Goal: Task Accomplishment & Management: Use online tool/utility

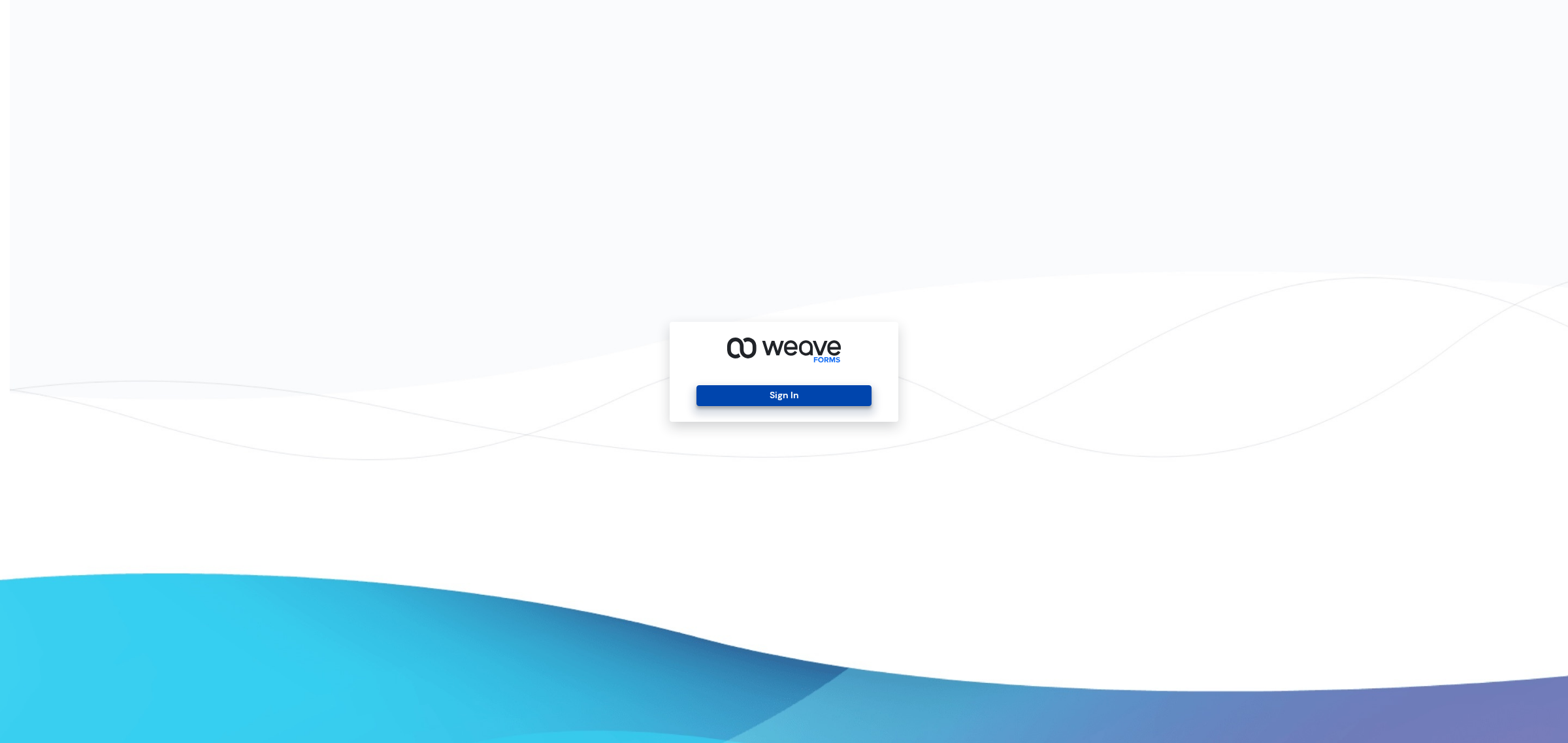
click at [739, 394] on button "Sign In" at bounding box center [784, 395] width 174 height 21
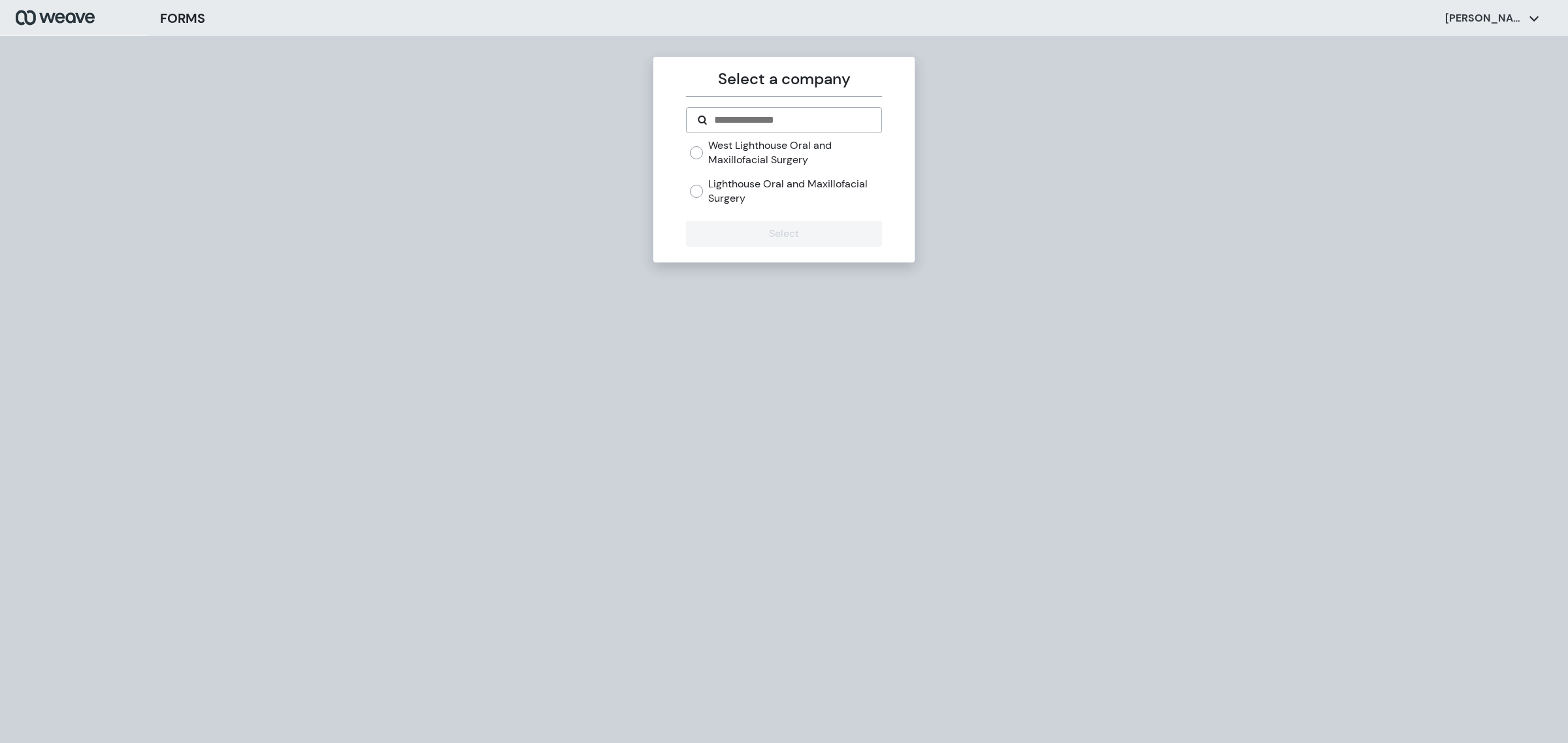
click at [781, 147] on label "West Lighthouse Oral and Maxillofacial Surgery" at bounding box center [794, 152] width 173 height 28
click at [733, 218] on form "West Lighthouse Oral and Maxillofacial Surgery Lighthouse Oral and Maxillofacia…" at bounding box center [783, 177] width 195 height 140
click at [727, 230] on button "Select" at bounding box center [783, 233] width 195 height 26
